Goal: Task Accomplishment & Management: Manage account settings

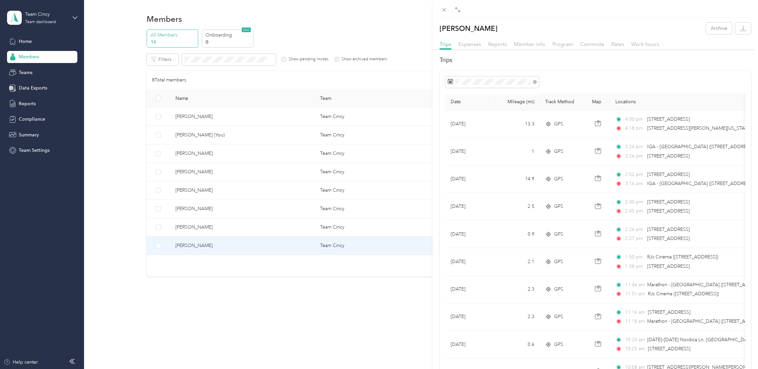
scroll to position [186, 0]
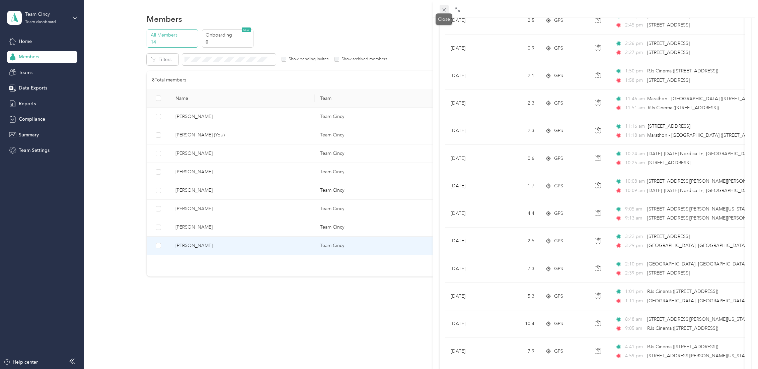
click at [443, 10] on icon at bounding box center [444, 10] width 6 height 6
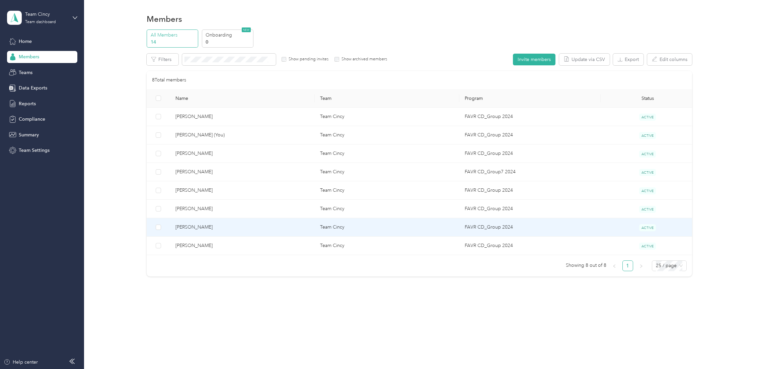
click at [221, 230] on td "[PERSON_NAME]" at bounding box center [242, 227] width 145 height 18
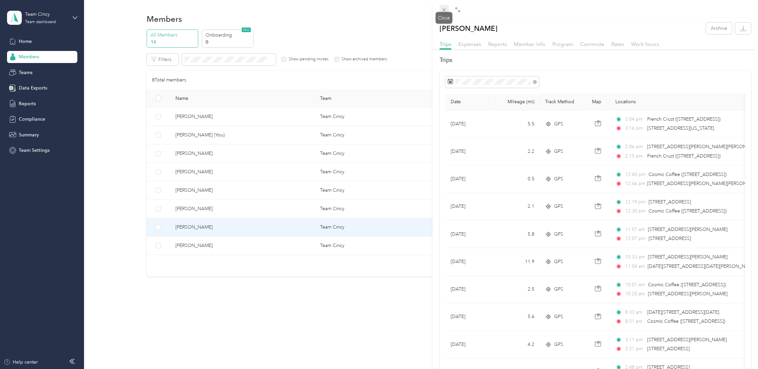
click at [442, 10] on icon at bounding box center [444, 10] width 6 height 6
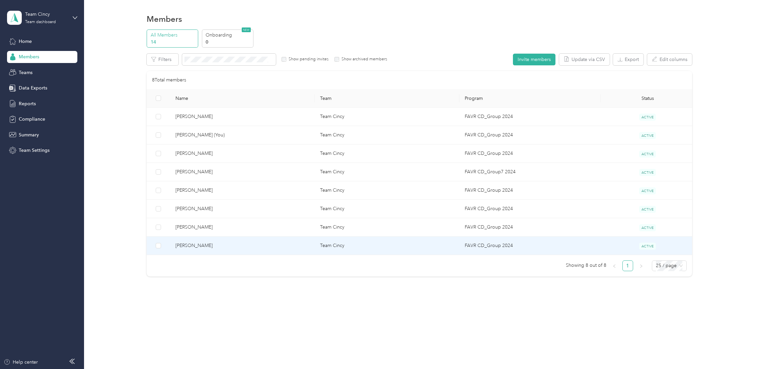
click at [222, 241] on td "[PERSON_NAME]" at bounding box center [242, 245] width 145 height 18
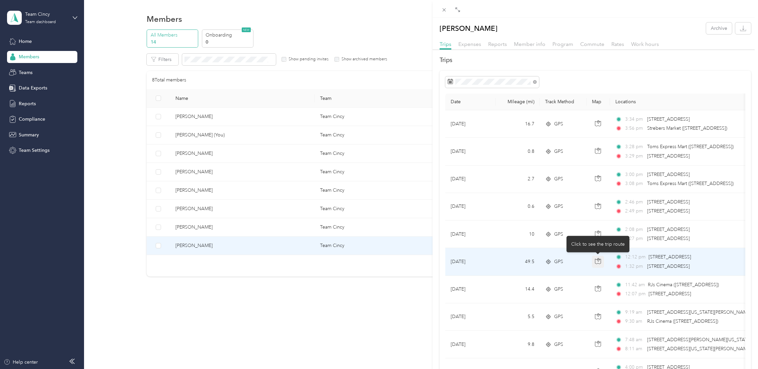
click at [595, 261] on icon "button" at bounding box center [598, 261] width 6 height 6
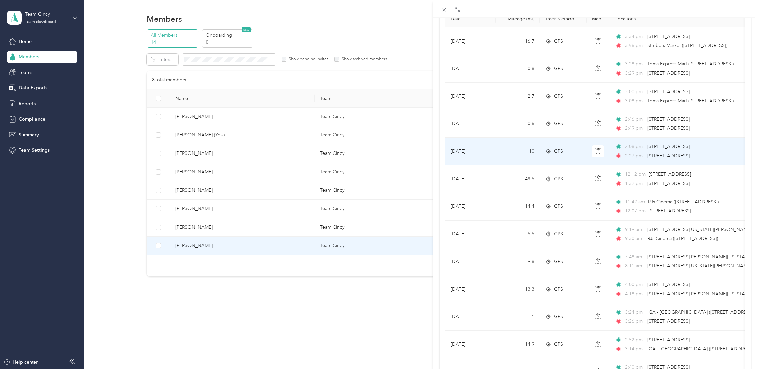
scroll to position [62, 0]
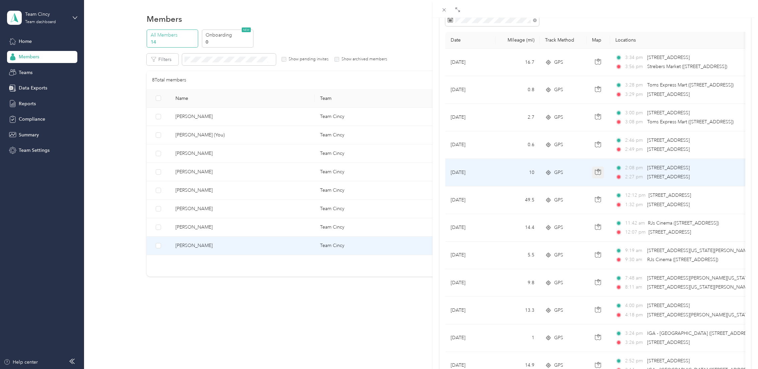
click at [597, 173] on icon "button" at bounding box center [598, 171] width 6 height 5
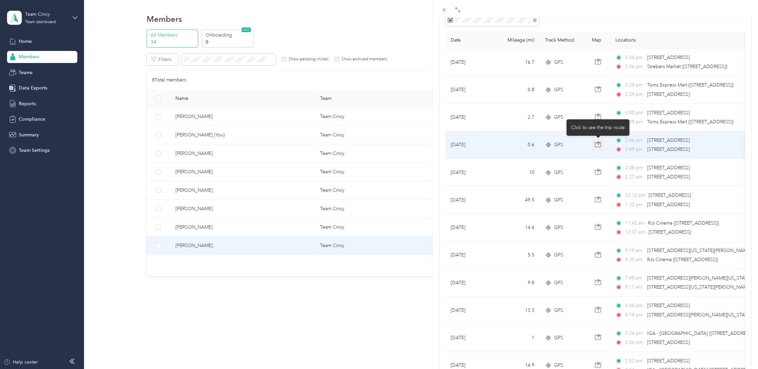
click at [597, 144] on icon "button" at bounding box center [598, 144] width 6 height 6
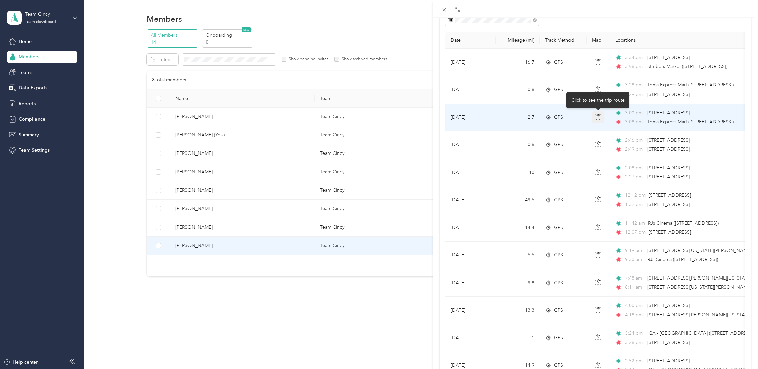
click at [597, 115] on icon "button" at bounding box center [598, 116] width 6 height 6
click at [597, 115] on icon "button" at bounding box center [598, 115] width 2 height 3
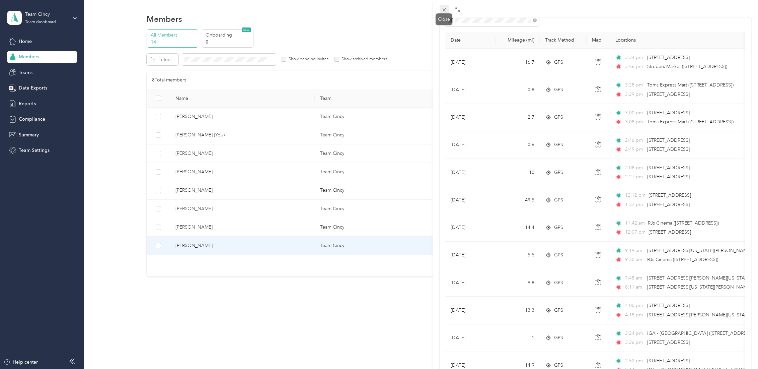
click at [445, 9] on icon at bounding box center [444, 10] width 6 height 6
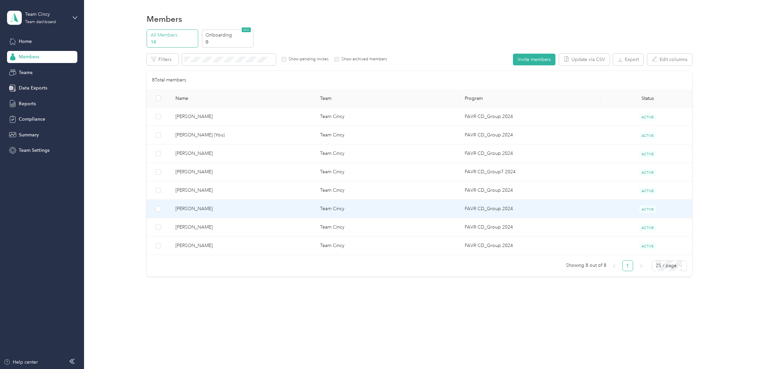
click at [229, 214] on td "[PERSON_NAME]" at bounding box center [242, 208] width 145 height 18
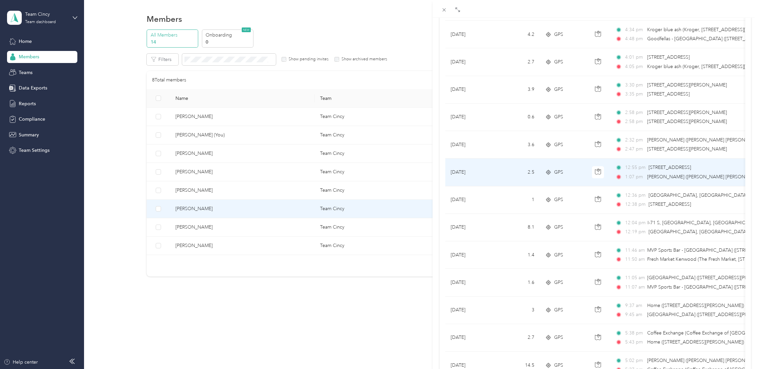
scroll to position [310, 0]
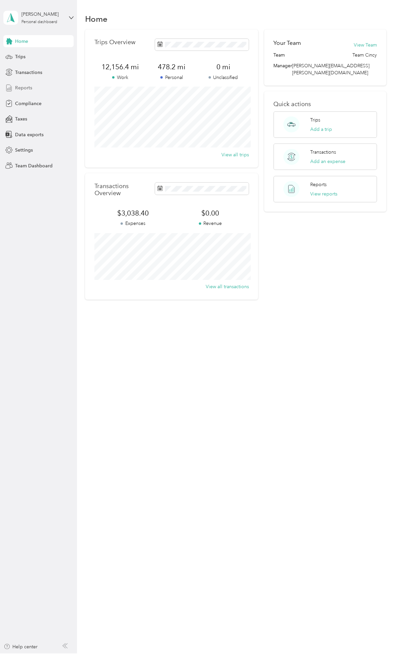
click at [29, 87] on span "Reports" at bounding box center [23, 87] width 17 height 7
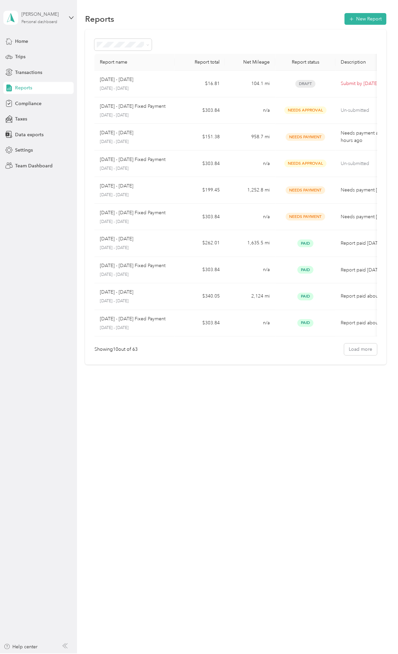
click at [51, 20] on div "Personal dashboard" at bounding box center [39, 22] width 36 height 4
click at [48, 56] on div "Team dashboard" at bounding box center [111, 55] width 207 height 12
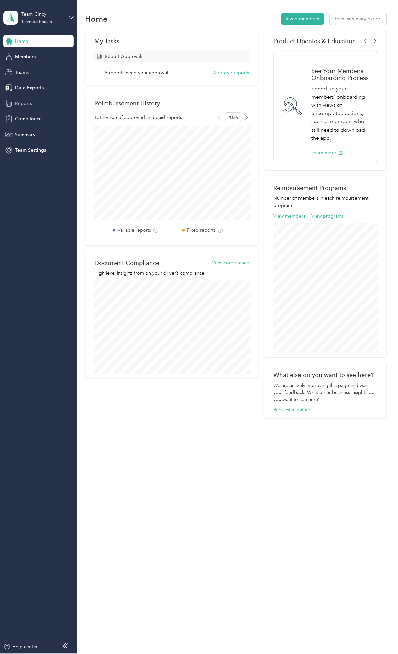
click at [27, 103] on span "Reports" at bounding box center [23, 103] width 17 height 7
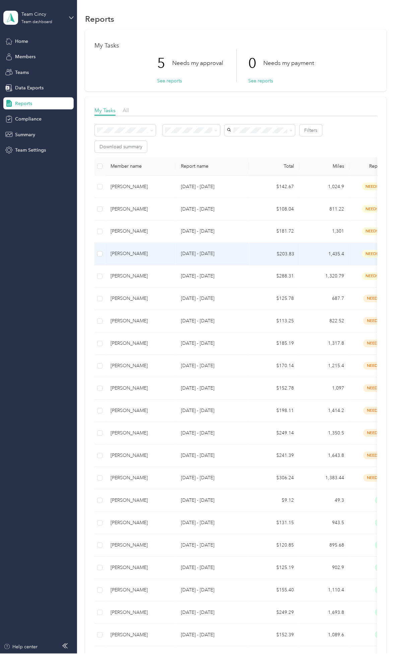
drag, startPoint x: 172, startPoint y: 248, endPoint x: 147, endPoint y: 250, distance: 25.1
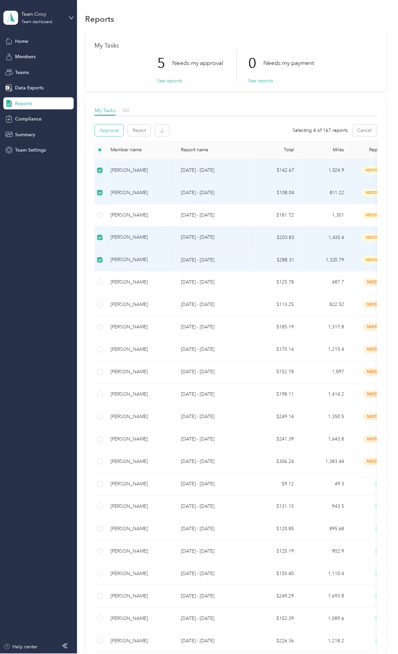
click at [113, 129] on button "Approve" at bounding box center [109, 131] width 28 height 12
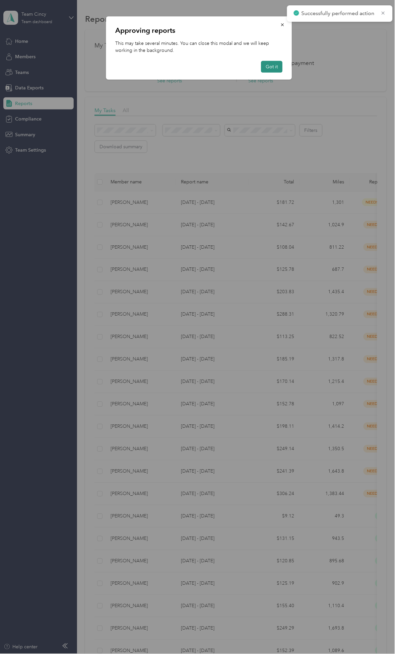
click at [276, 65] on button "Got it" at bounding box center [271, 67] width 21 height 12
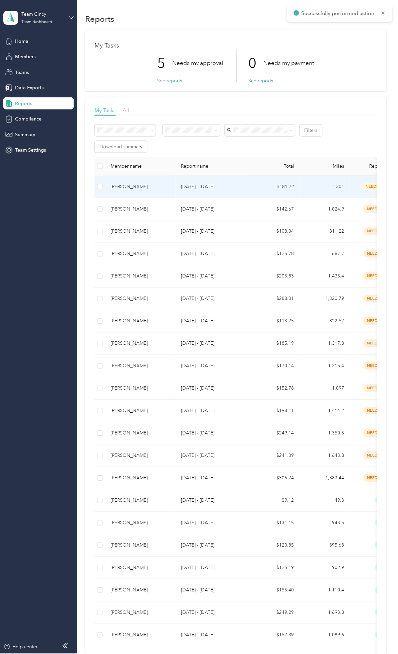
click at [154, 185] on div "[PERSON_NAME]" at bounding box center [140, 186] width 60 height 7
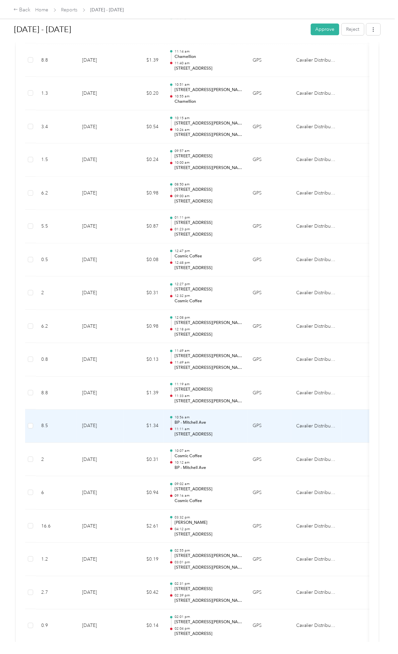
scroll to position [3037, 0]
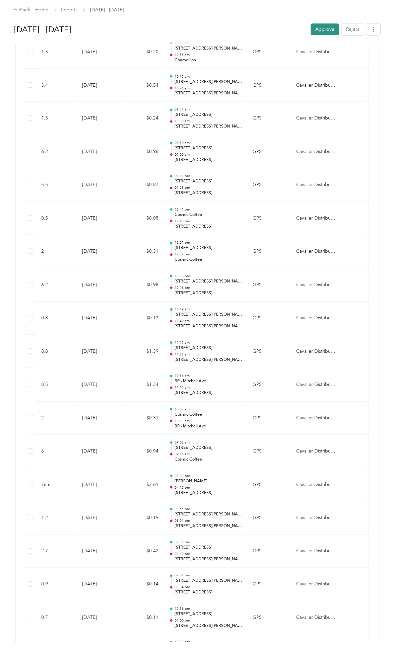
click at [322, 31] on button "Approve" at bounding box center [325, 29] width 28 height 12
click at [25, 12] on div "Back" at bounding box center [21, 10] width 17 height 8
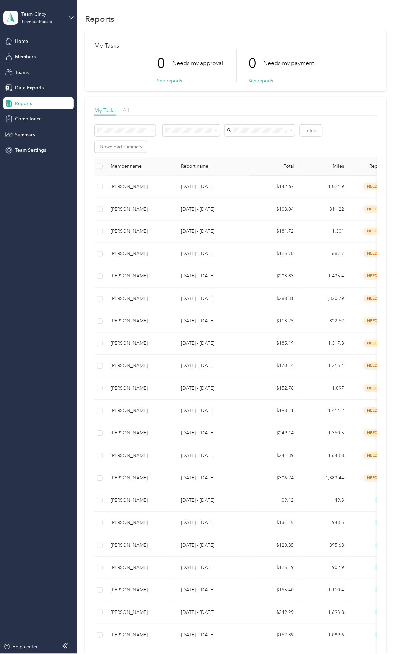
drag, startPoint x: 147, startPoint y: 237, endPoint x: 90, endPoint y: 238, distance: 56.2
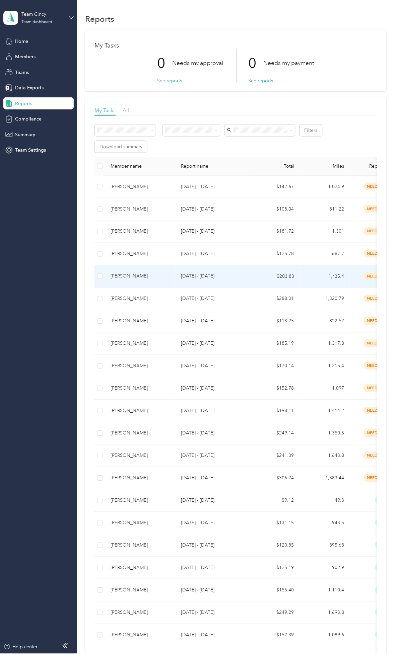
drag, startPoint x: 150, startPoint y: 277, endPoint x: 165, endPoint y: 278, distance: 15.1
drag, startPoint x: 165, startPoint y: 278, endPoint x: 139, endPoint y: 290, distance: 28.5
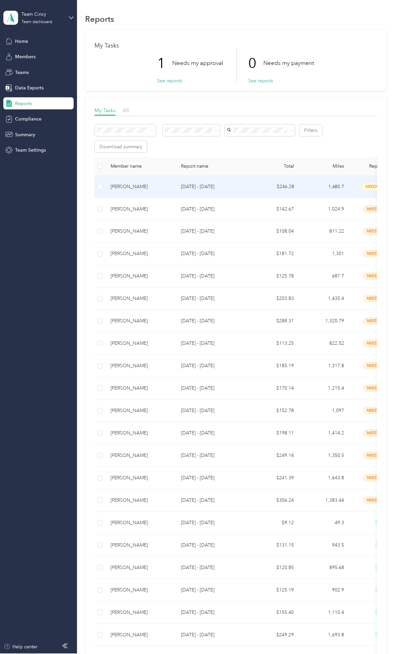
click at [156, 183] on div "[PERSON_NAME]" at bounding box center [140, 186] width 60 height 7
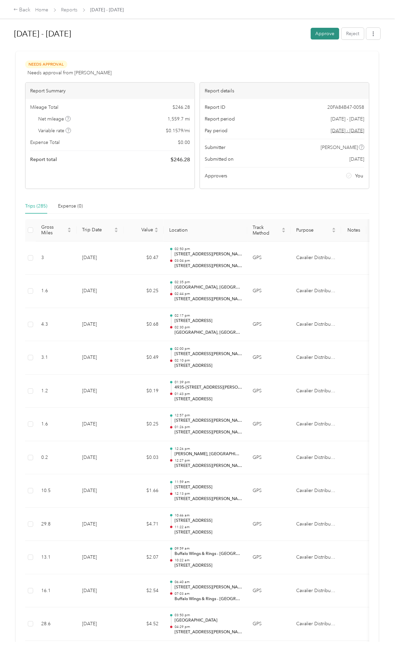
click at [324, 38] on button "Approve" at bounding box center [325, 34] width 28 height 12
click at [19, 8] on div "Back" at bounding box center [21, 10] width 17 height 8
